Goal: Transaction & Acquisition: Purchase product/service

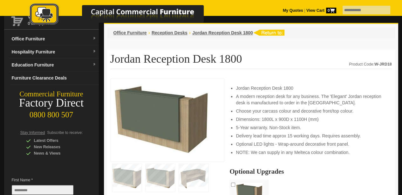
scroll to position [32, 0]
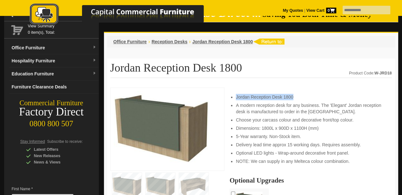
drag, startPoint x: 236, startPoint y: 97, endPoint x: 298, endPoint y: 91, distance: 61.9
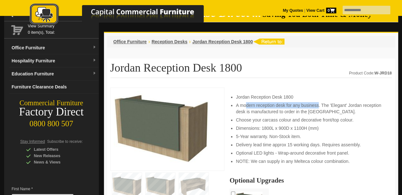
drag, startPoint x: 246, startPoint y: 106, endPoint x: 318, endPoint y: 104, distance: 72.2
click at [318, 104] on li "A modern reception desk for any business. The 'Elegant' Jordan reception desk i…" at bounding box center [310, 108] width 149 height 13
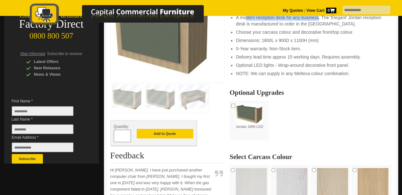
scroll to position [0, 0]
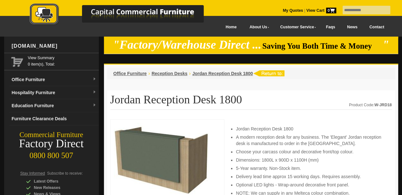
click at [289, 129] on li "Jordan Reception Desk 1800" at bounding box center [310, 128] width 149 height 6
drag, startPoint x: 280, startPoint y: 130, endPoint x: 259, endPoint y: 129, distance: 21.6
click at [259, 129] on li "Jordan Reception Desk 1800" at bounding box center [310, 128] width 149 height 6
drag, startPoint x: 251, startPoint y: 128, endPoint x: 282, endPoint y: 127, distance: 31.5
click at [282, 127] on li "Jordan Reception Desk 1800" at bounding box center [310, 128] width 149 height 6
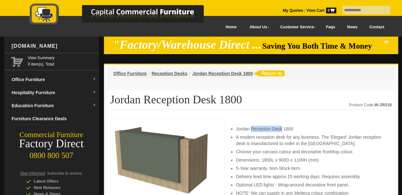
copy li "Reception Desk"
